Goal: Task Accomplishment & Management: Complete application form

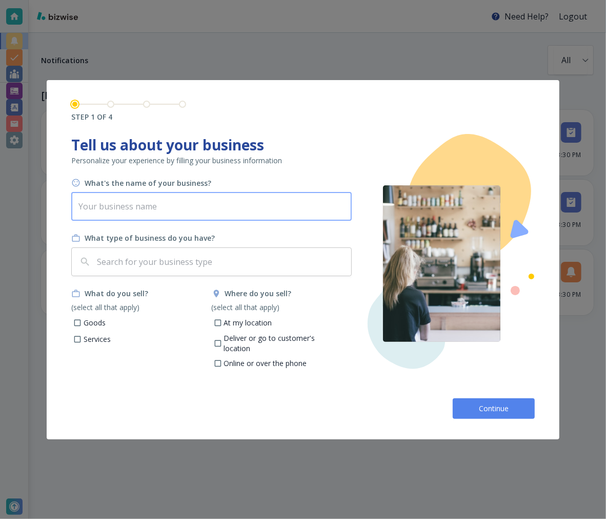
click at [273, 199] on input "text" at bounding box center [211, 206] width 281 height 29
type input "Janpert Interview"
click at [144, 257] on input "text" at bounding box center [221, 261] width 252 height 19
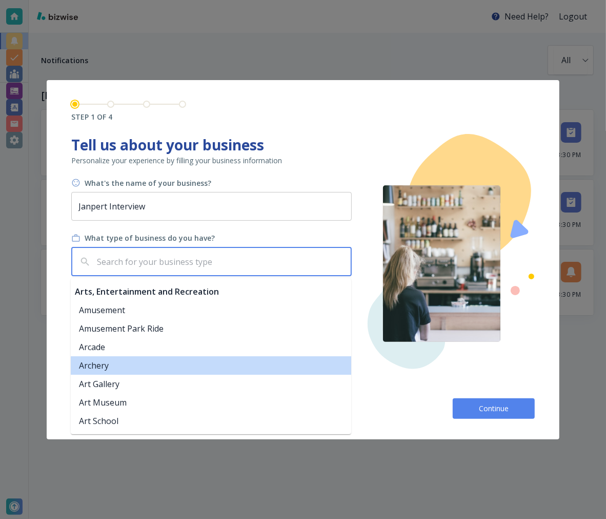
click at [121, 371] on li "Archery" at bounding box center [211, 365] width 281 height 18
type input "Archery"
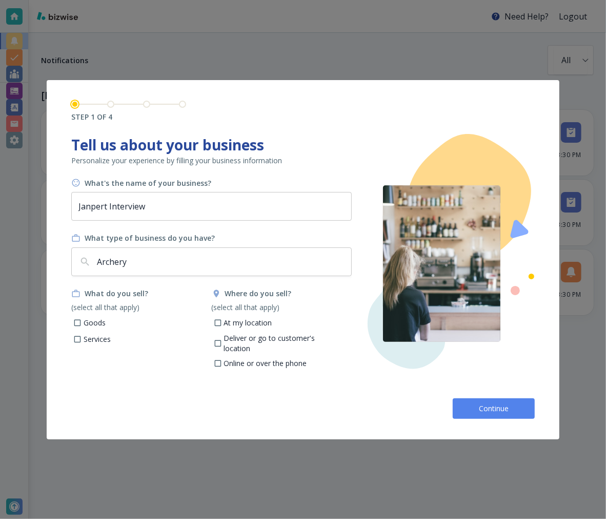
click at [85, 338] on p "Services" at bounding box center [97, 339] width 27 height 10
click at [82, 338] on input "Services" at bounding box center [77, 340] width 9 height 9
checkbox input "true"
click at [244, 336] on p "Deliver or go to customer's location" at bounding box center [284, 343] width 120 height 20
click at [222, 340] on input "Deliver or go to customer's location" at bounding box center [217, 344] width 9 height 9
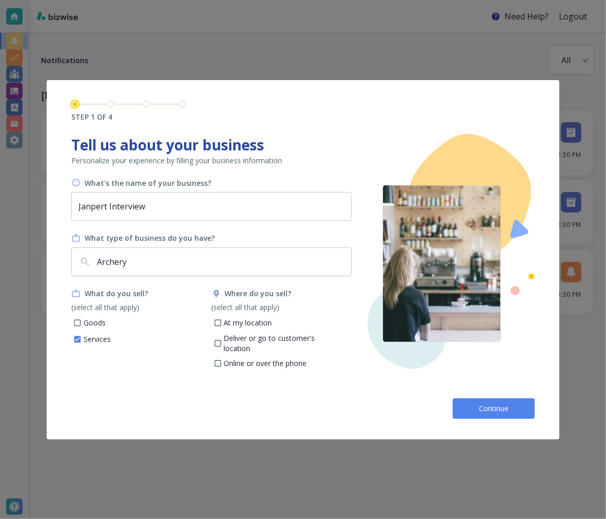
checkbox input "true"
drag, startPoint x: 485, startPoint y: 401, endPoint x: 483, endPoint y: 408, distance: 7.5
click at [485, 405] on button "Continue" at bounding box center [494, 408] width 82 height 21
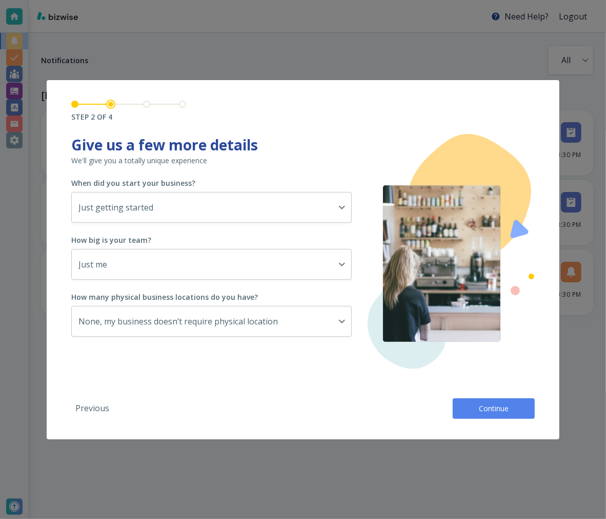
click at [488, 411] on span "Continue" at bounding box center [494, 408] width 33 height 10
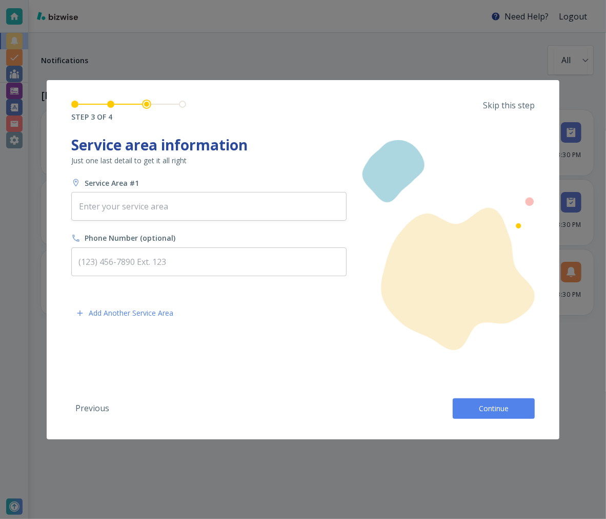
click at [488, 411] on span "Continue" at bounding box center [494, 408] width 33 height 10
click at [488, 411] on div "Previous Continue" at bounding box center [303, 404] width 464 height 29
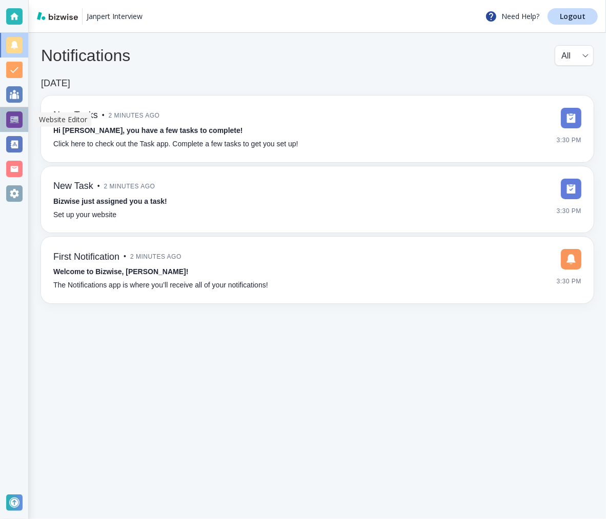
click at [12, 120] on div at bounding box center [14, 119] width 16 height 16
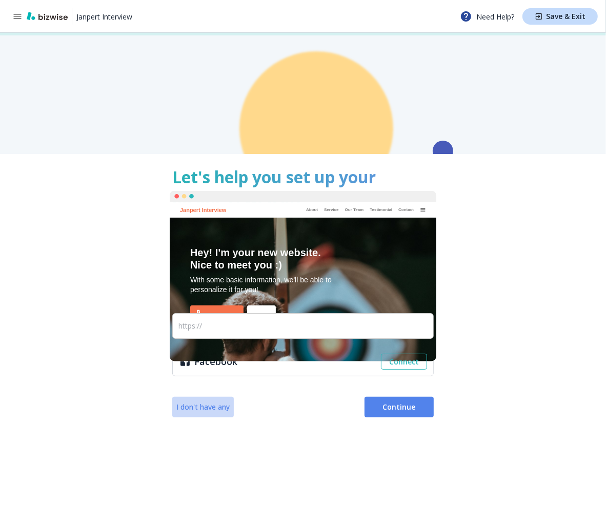
click at [213, 402] on span "I don't have any" at bounding box center [203, 407] width 53 height 10
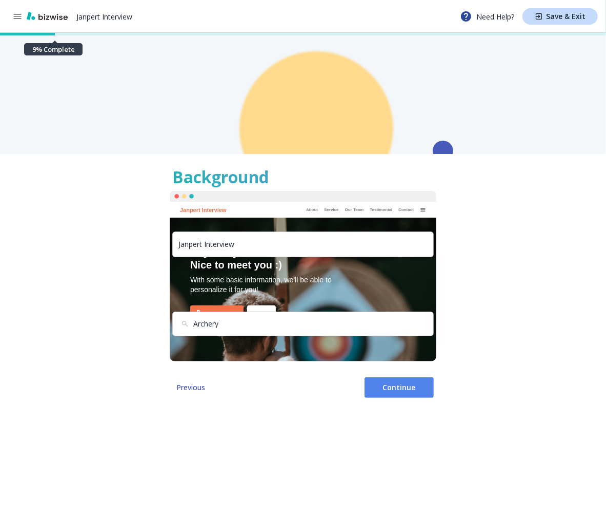
click at [378, 387] on span "Continue" at bounding box center [399, 387] width 53 height 10
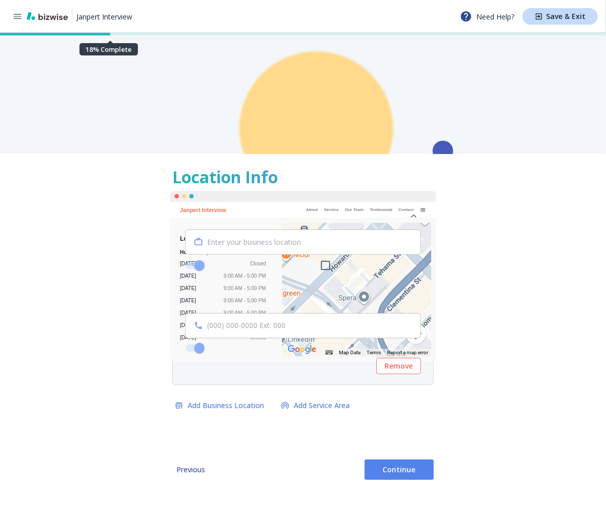
click at [391, 462] on button "Continue" at bounding box center [399, 469] width 69 height 21
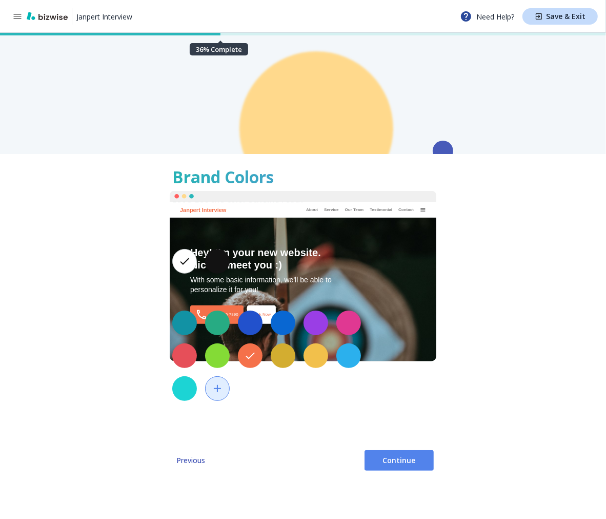
click at [396, 449] on div "Brand Colors Let's get the color scheme ready You can always change these later…" at bounding box center [303, 318] width 606 height 329
click at [396, 455] on span "Continue" at bounding box center [399, 460] width 53 height 10
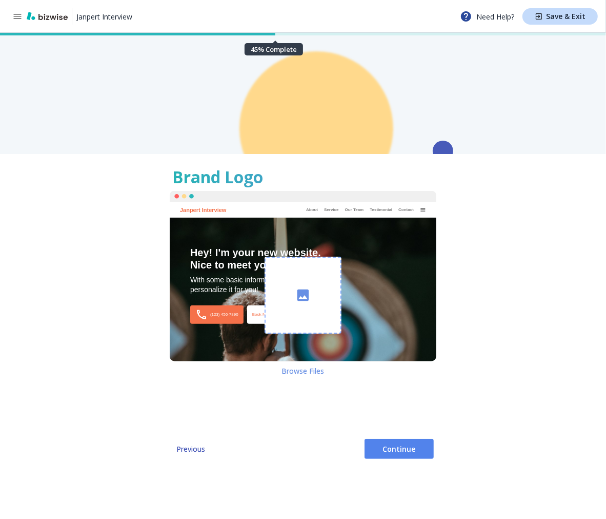
click at [412, 442] on button "Continue" at bounding box center [399, 449] width 69 height 21
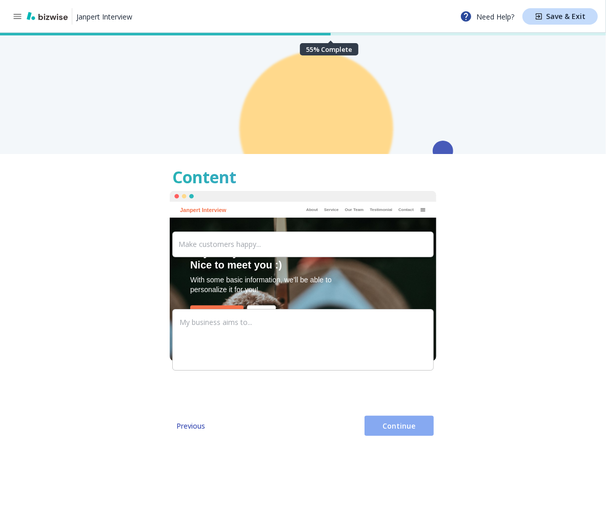
click at [408, 427] on span "Continue" at bounding box center [399, 426] width 53 height 10
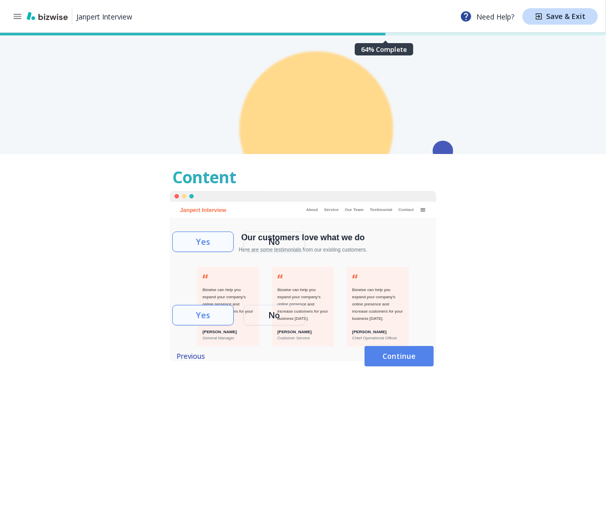
click at [293, 322] on button "No" at bounding box center [275, 315] width 62 height 21
click at [284, 240] on span "No" at bounding box center [274, 242] width 45 height 4
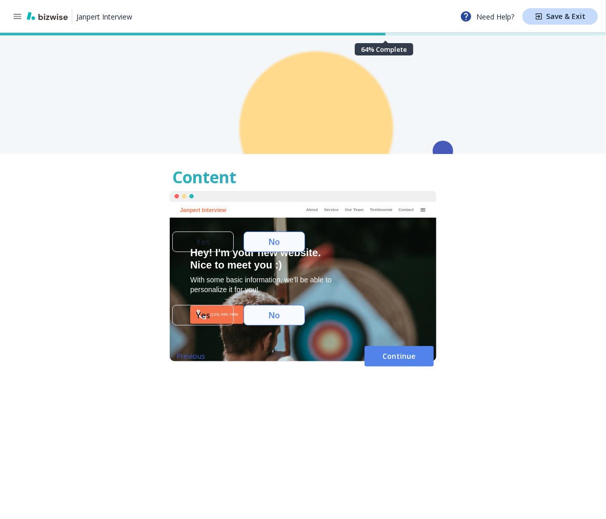
click at [395, 360] on span "Continue" at bounding box center [399, 356] width 53 height 10
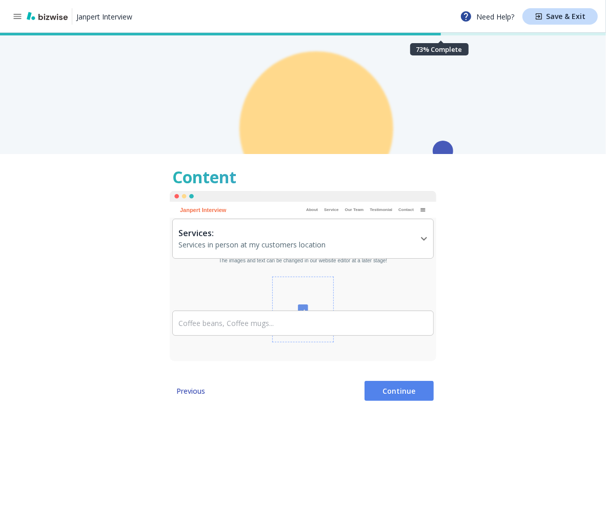
click at [409, 391] on span "Continue" at bounding box center [399, 391] width 53 height 10
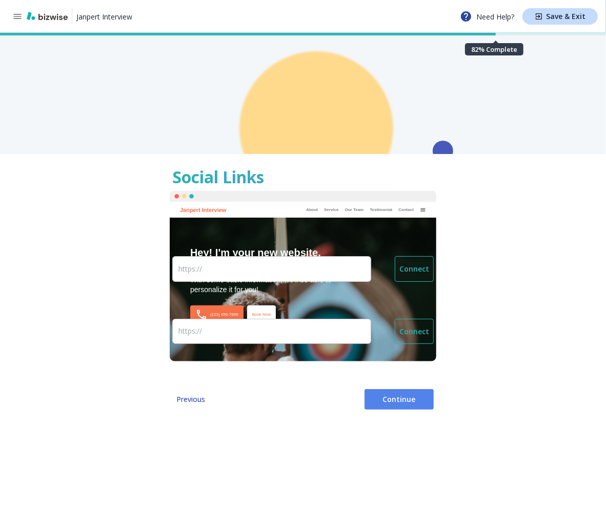
click at [393, 389] on button "Continue" at bounding box center [399, 399] width 69 height 21
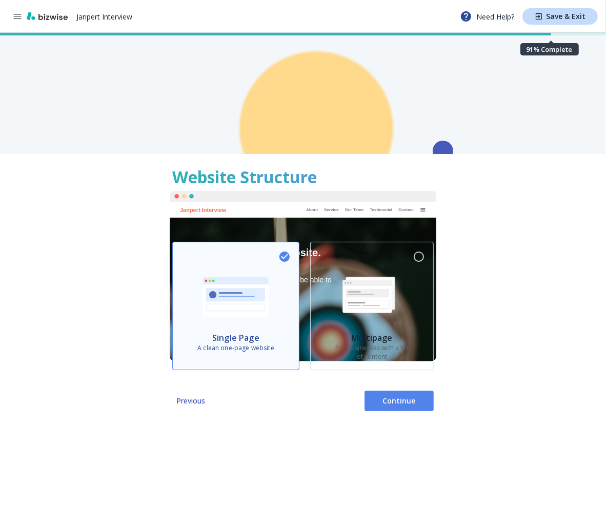
click at [413, 393] on button "Continue" at bounding box center [399, 400] width 69 height 21
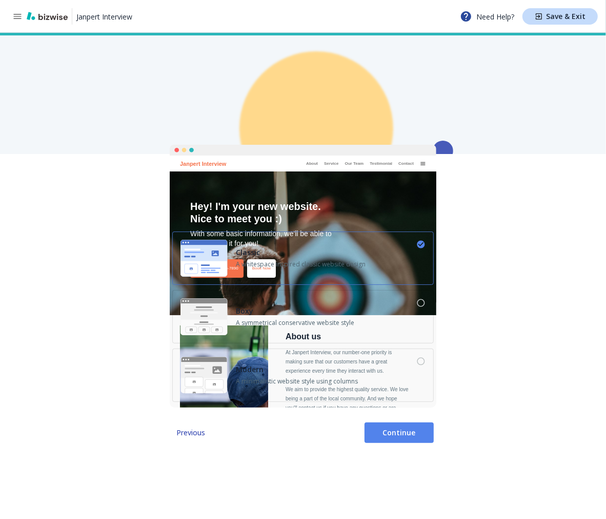
click at [341, 336] on button "Boxy A symmetrical conservative website style" at bounding box center [303, 316] width 262 height 53
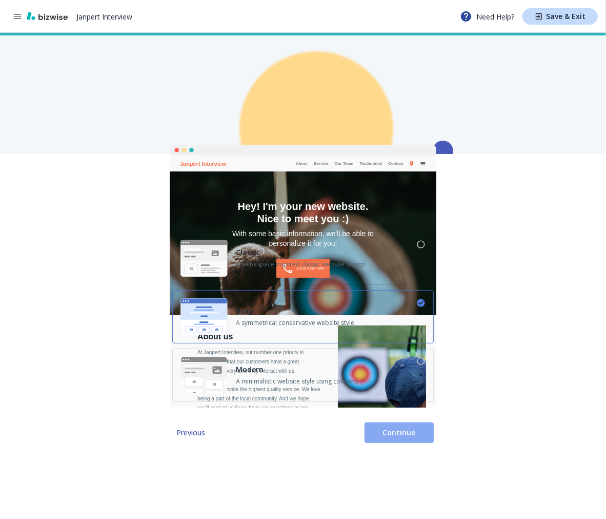
click at [423, 437] on span "Continue" at bounding box center [399, 432] width 53 height 10
